Goal: Find specific page/section: Find specific page/section

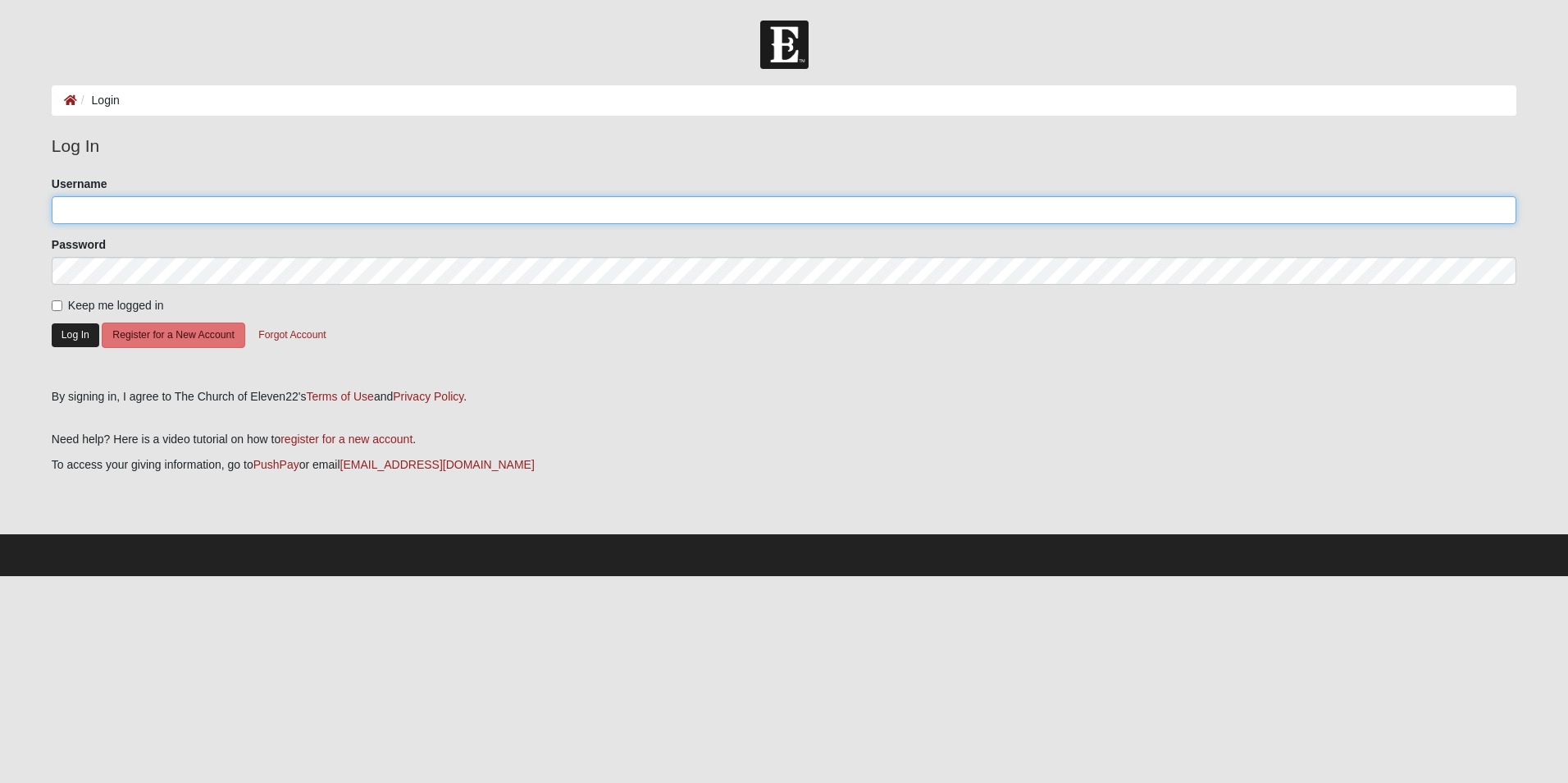
type input "MicheleB509"
click at [74, 334] on button "Log In" at bounding box center [76, 334] width 47 height 24
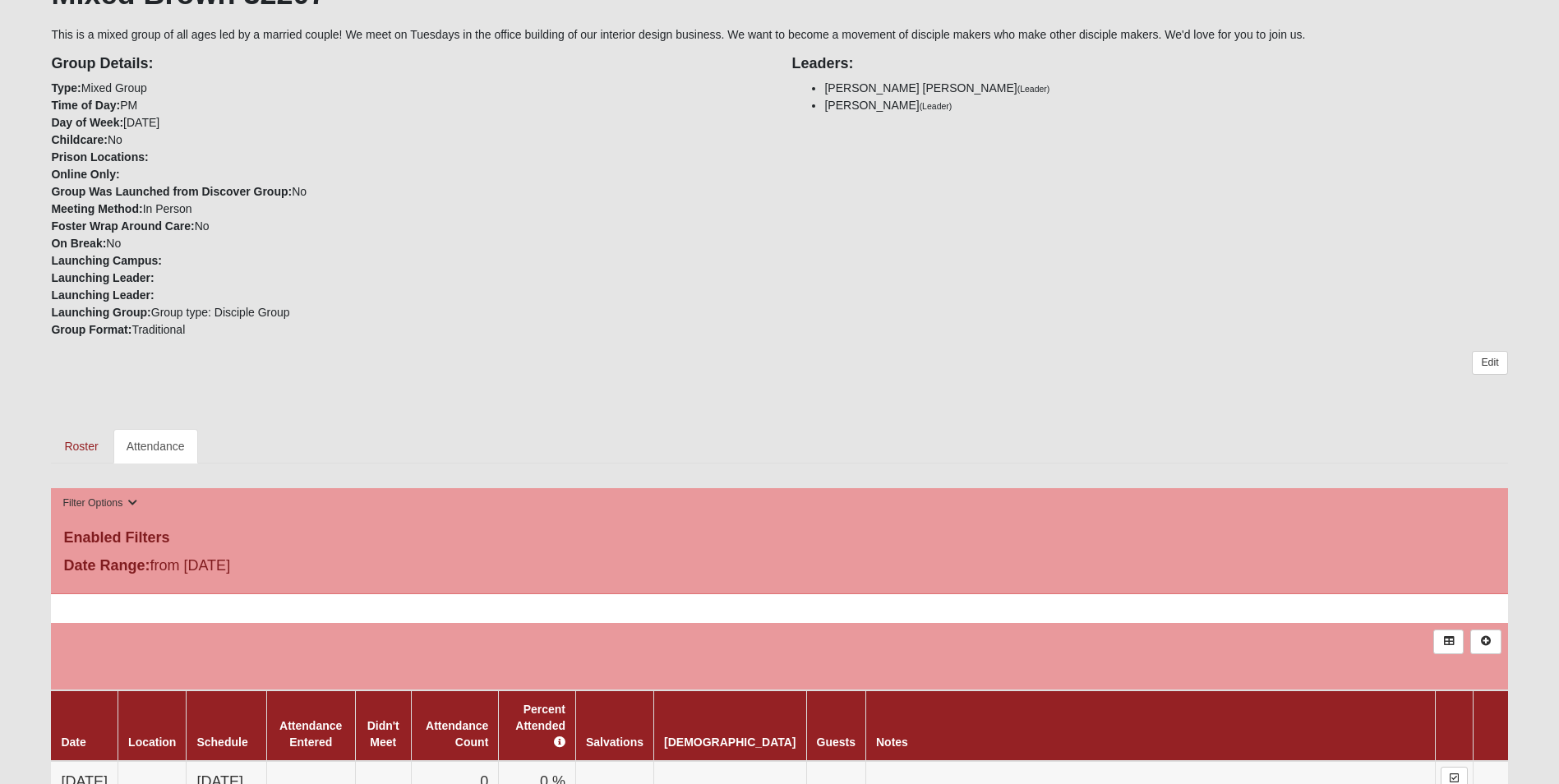
scroll to position [438, 0]
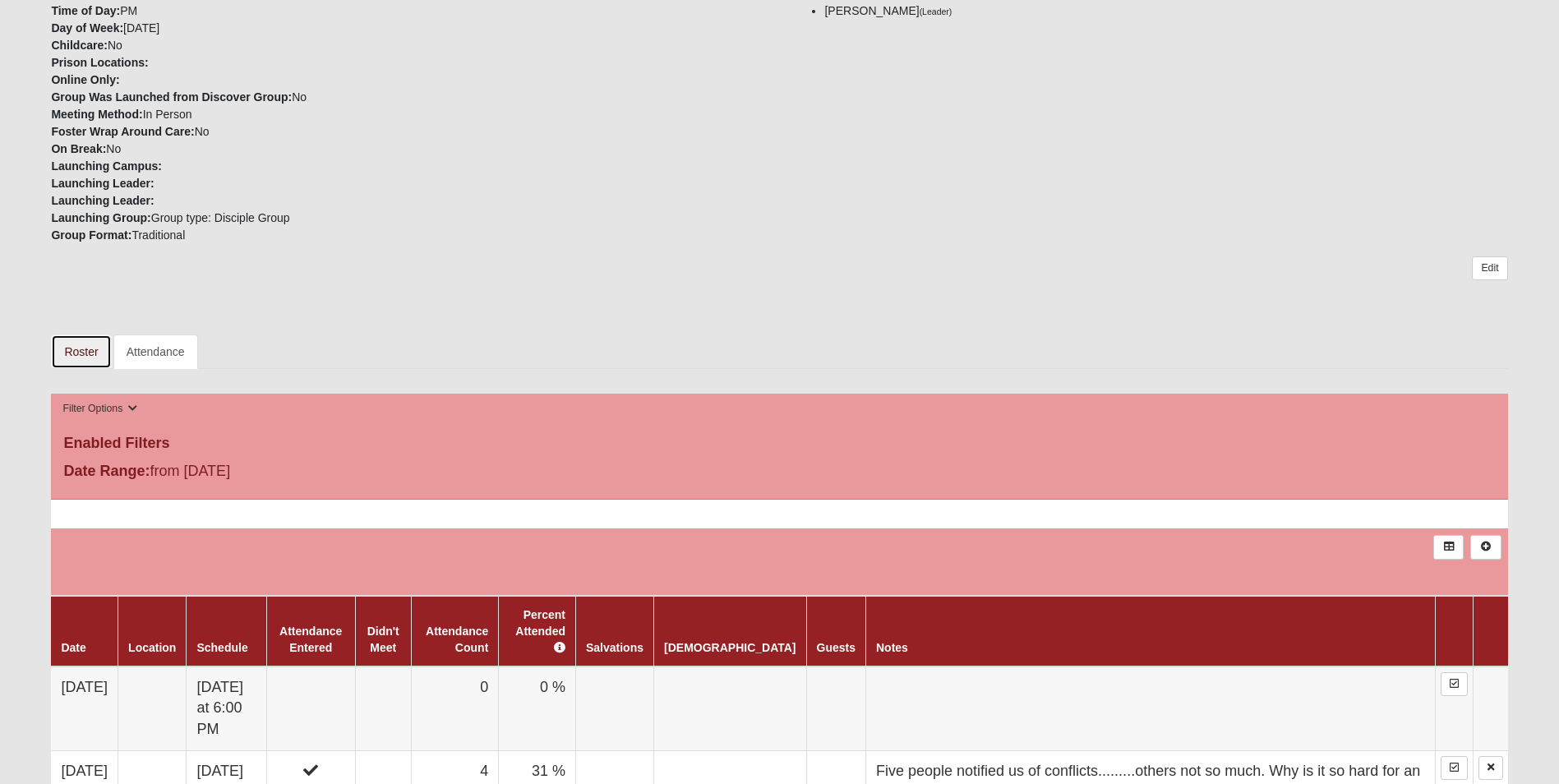
click at [80, 351] on link "Roster" at bounding box center [80, 352] width 60 height 34
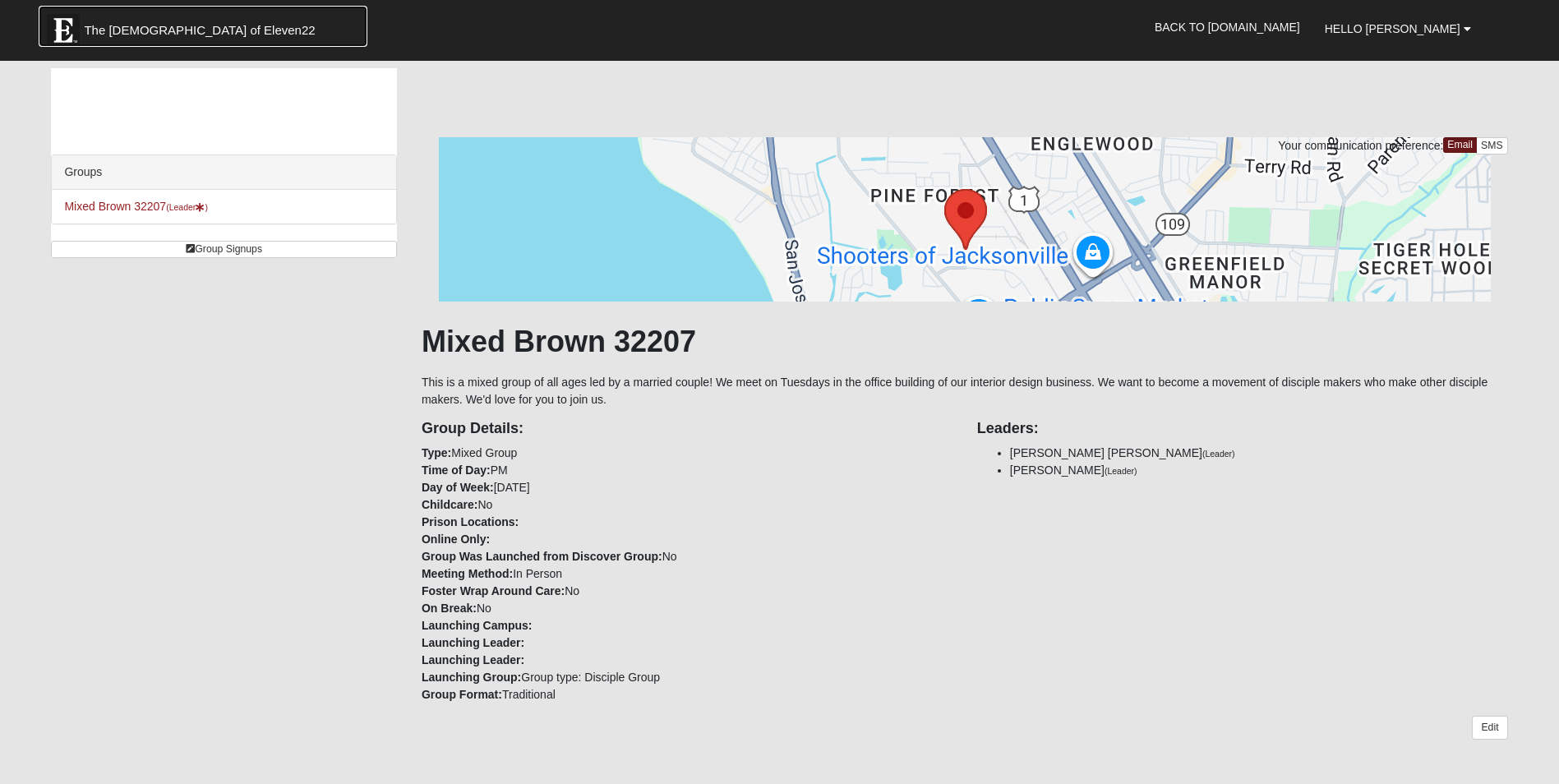
click at [169, 27] on span "The [DEMOGRAPHIC_DATA] of Eleven22" at bounding box center [200, 29] width 231 height 16
